Goal: Transaction & Acquisition: Purchase product/service

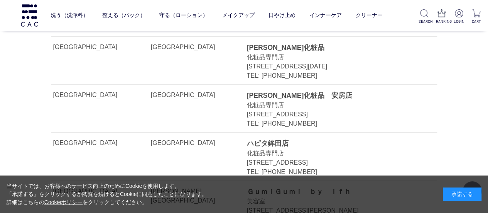
scroll to position [424, 0]
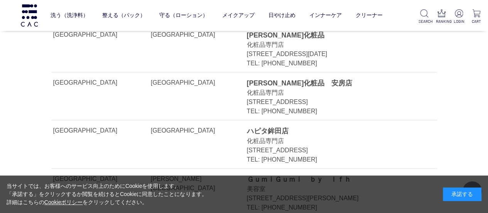
click at [465, 191] on div "承諾する" at bounding box center [462, 193] width 39 height 13
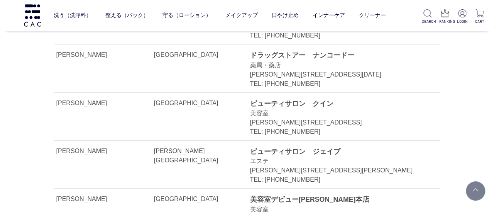
scroll to position [3124, 0]
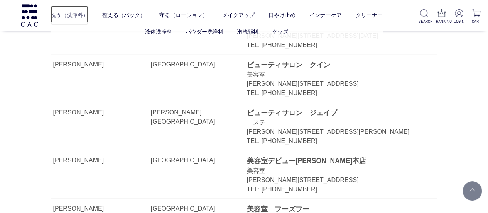
click at [59, 14] on link "洗う（洗浄料）" at bounding box center [70, 15] width 38 height 19
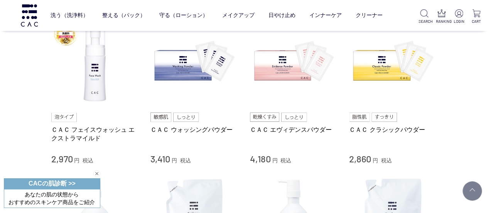
scroll to position [154, 0]
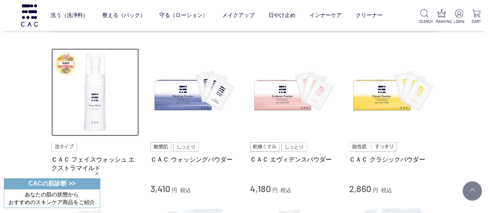
click at [87, 103] on img at bounding box center [95, 92] width 88 height 88
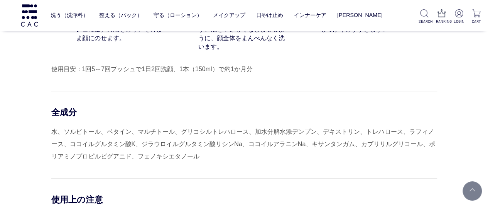
scroll to position [6132, 0]
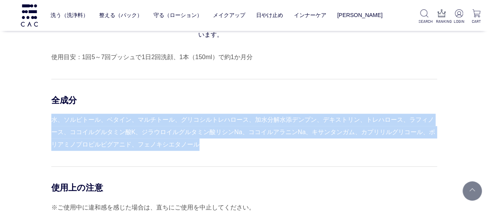
drag, startPoint x: 203, startPoint y: 148, endPoint x: 51, endPoint y: 128, distance: 153.3
click at [51, 128] on div "水、ソルビトール、ベタイン、マルチトール、グリコシルトレハロース、加水分解水添デンプン、デキストリン、トレハロース、ラフィノース、ココイルグルタミン酸K、ジラ…" at bounding box center [244, 131] width 386 height 37
copy div "水、ソルビトール、ベタイン、マルチトール、グリコシルトレハロース、加水分解水添デンプン、デキストリン、トレハロース、ラフィノース、ココイルグルタミン酸K、ジラ…"
